Goal: Information Seeking & Learning: Learn about a topic

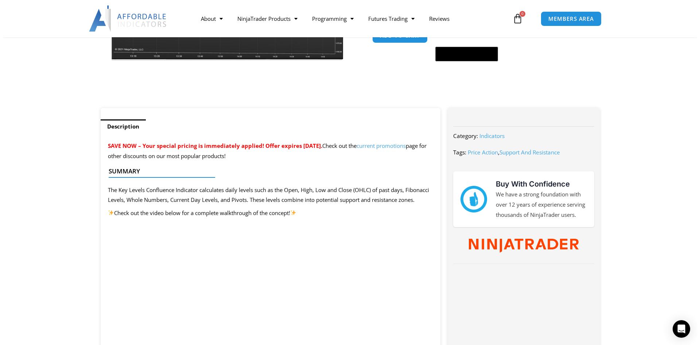
scroll to position [182, 0]
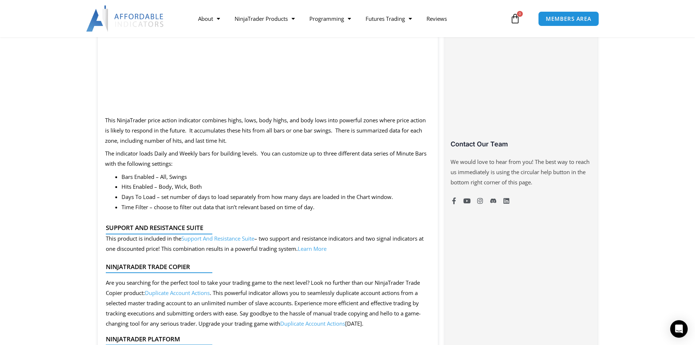
scroll to position [510, 0]
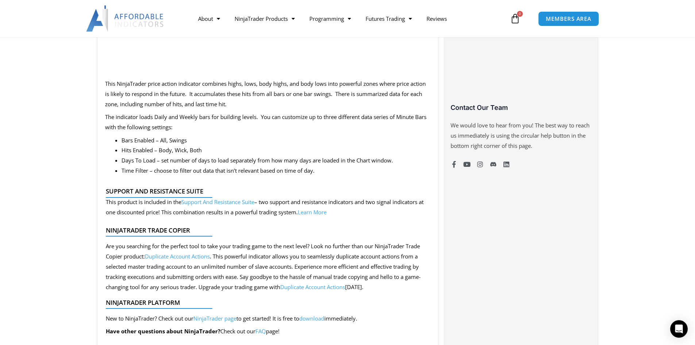
click at [219, 201] on link "Support And Resistance Suite" at bounding box center [217, 201] width 73 height 7
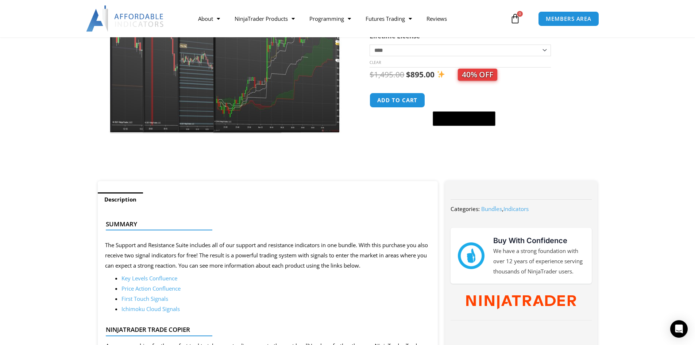
scroll to position [182, 0]
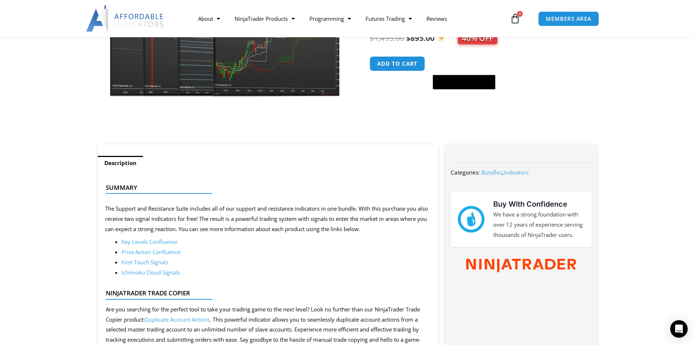
click at [149, 261] on link "First Touch Signals" at bounding box center [144, 261] width 47 height 7
